Goal: Task Accomplishment & Management: Manage account settings

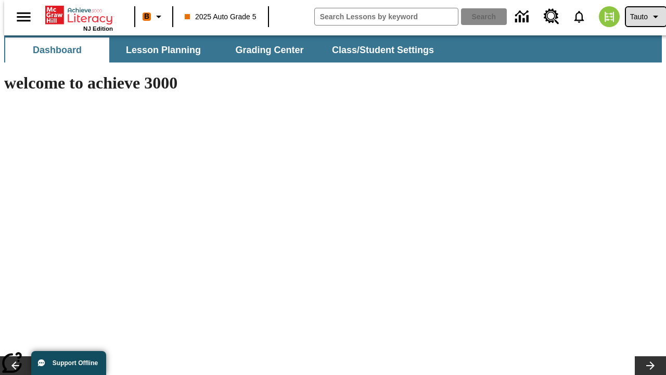
click at [641, 17] on span "Tauto" at bounding box center [639, 16] width 18 height 11
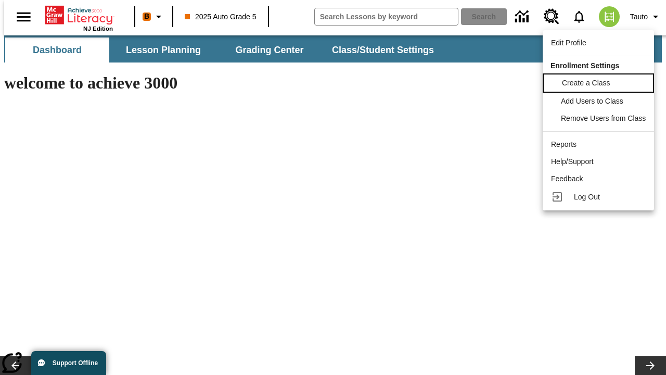
click at [600, 82] on span "Create a Class" at bounding box center [586, 83] width 48 height 8
click at [600, 101] on span "Add Users to Class" at bounding box center [593, 100] width 62 height 8
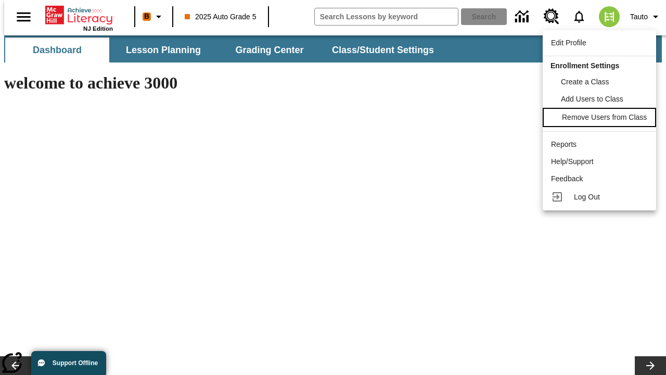
click at [600, 118] on span "Remove Users from Class" at bounding box center [604, 117] width 85 height 8
